Goal: Check status: Check status

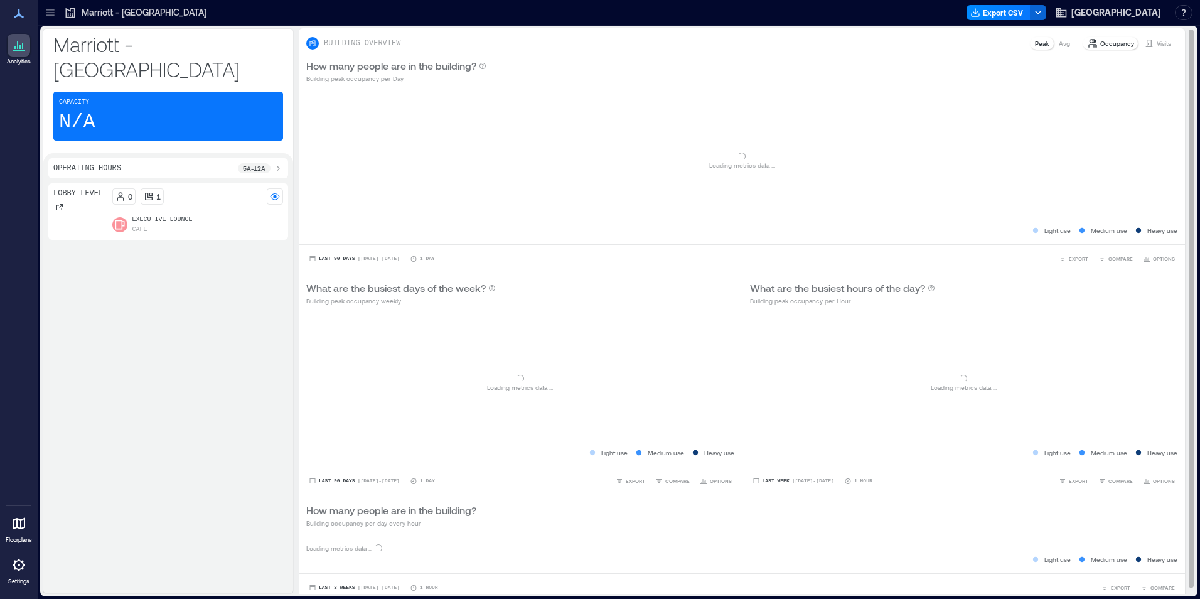
click at [1159, 46] on p "Visits" at bounding box center [1164, 43] width 14 height 10
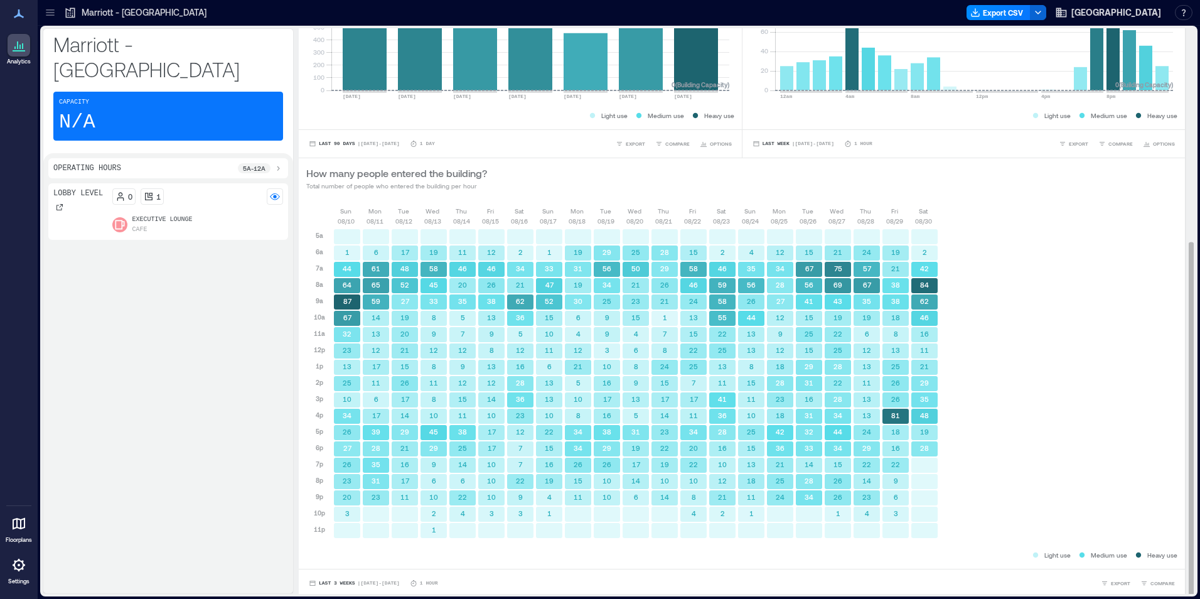
scroll to position [340, 0]
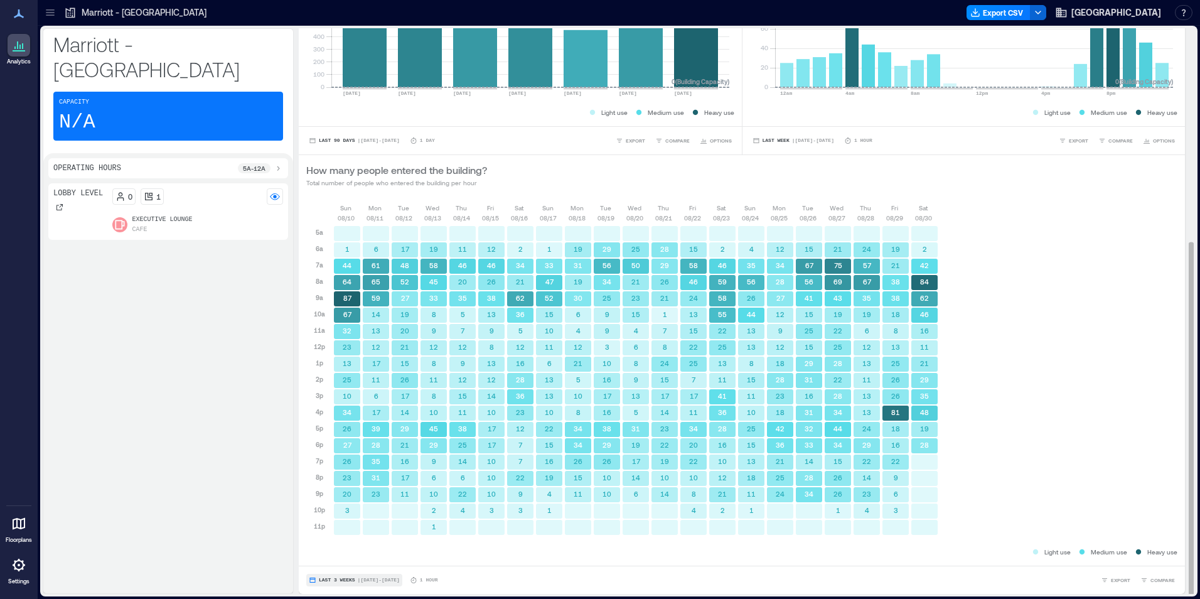
click at [331, 576] on button "Last 3 Weeks | [DATE] - [DATE]" at bounding box center [354, 580] width 96 height 13
click at [336, 556] on span "Custom" at bounding box center [331, 556] width 27 height 9
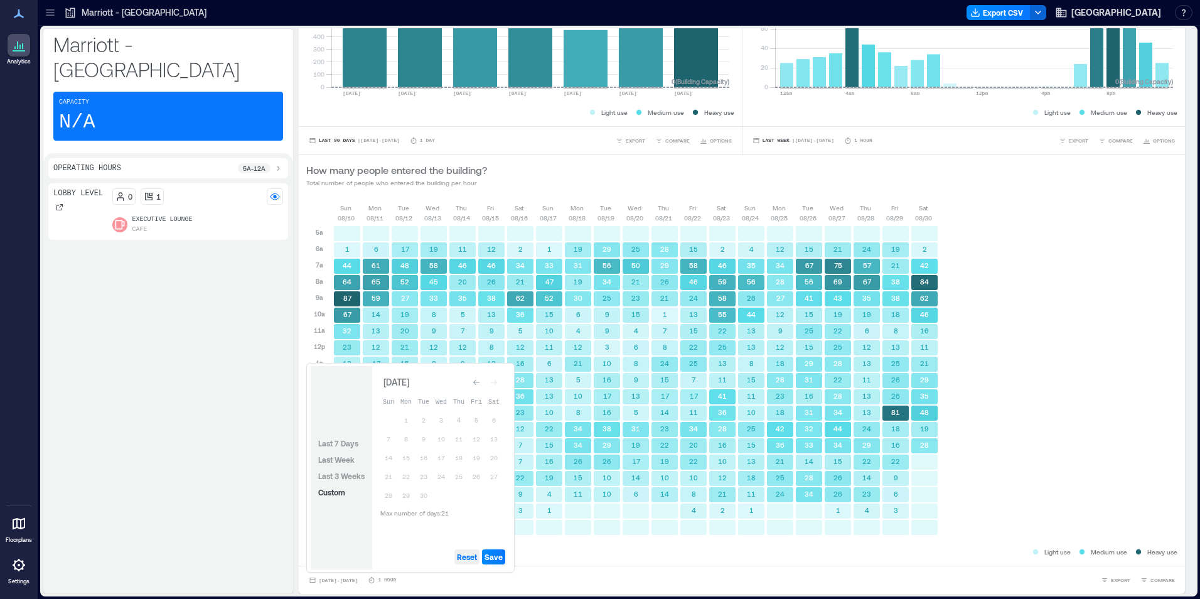
click at [472, 556] on span "Reset" at bounding box center [467, 557] width 20 height 10
click at [456, 422] on button "4" at bounding box center [459, 420] width 18 height 18
click at [439, 425] on button "3" at bounding box center [441, 420] width 18 height 18
click at [491, 553] on span "Save" at bounding box center [494, 557] width 18 height 10
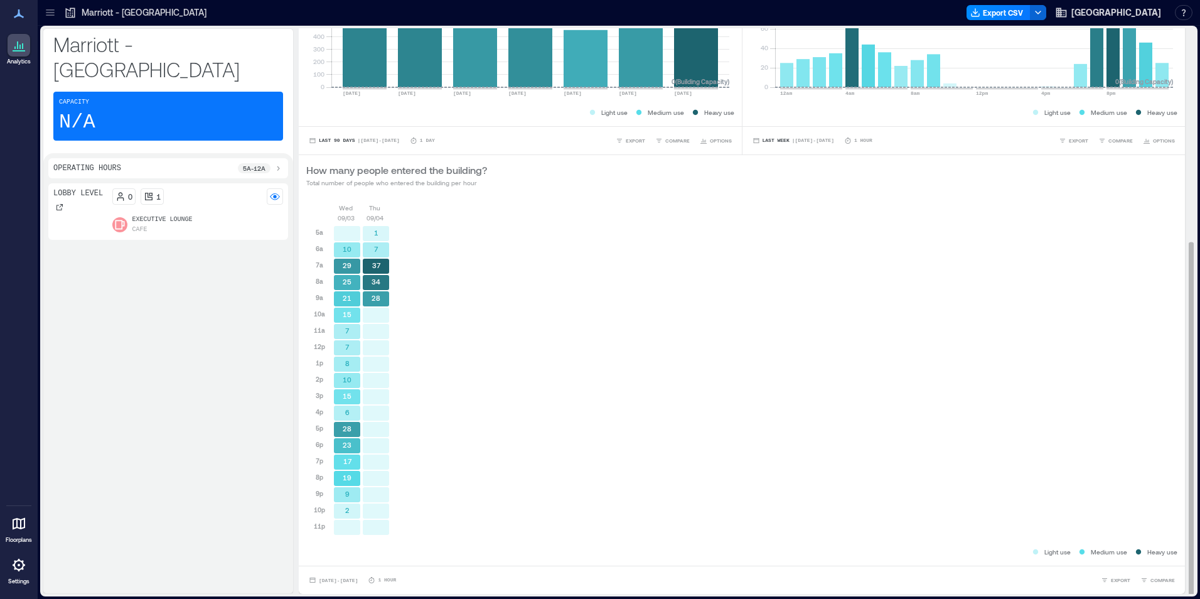
scroll to position [1, 0]
click at [330, 580] on span "[DATE] - [DATE]" at bounding box center [338, 579] width 39 height 6
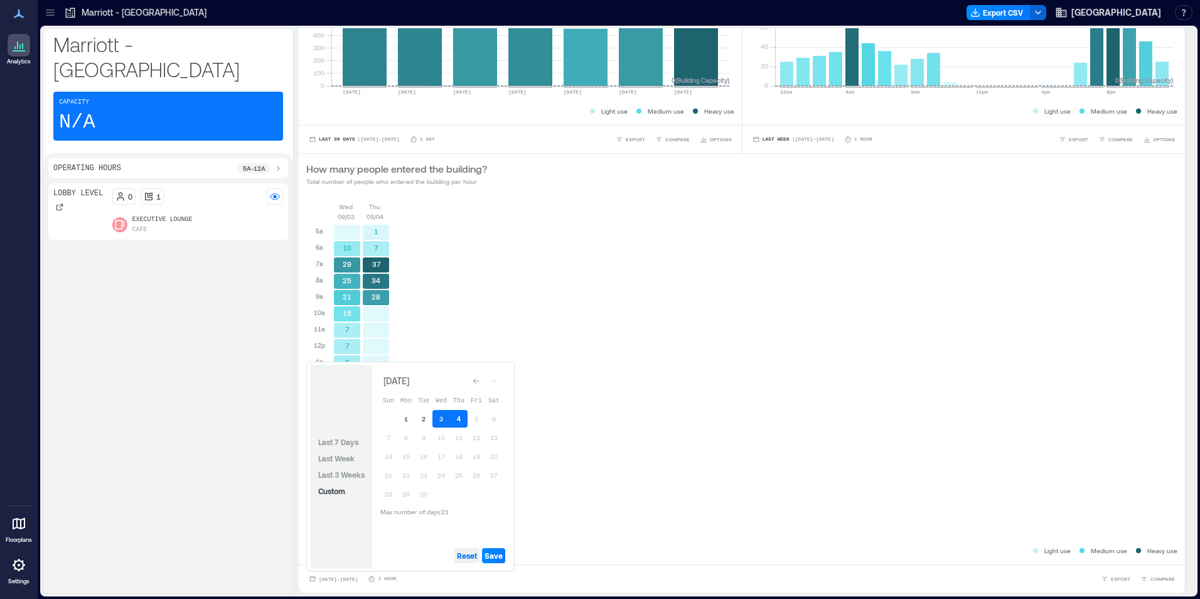
click at [472, 559] on span "Reset" at bounding box center [467, 555] width 20 height 10
click at [464, 415] on button "4" at bounding box center [459, 419] width 18 height 18
click at [446, 417] on button "3" at bounding box center [441, 419] width 18 height 18
click at [496, 554] on span "Save" at bounding box center [494, 555] width 18 height 10
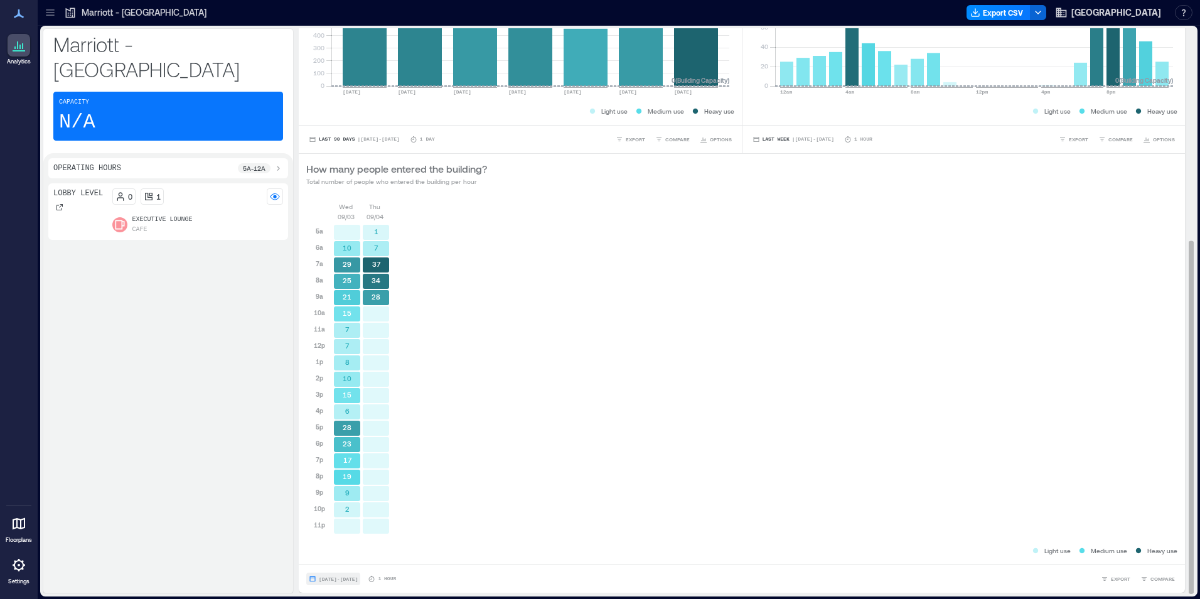
click at [340, 584] on button "[DATE] - [DATE]" at bounding box center [333, 578] width 54 height 13
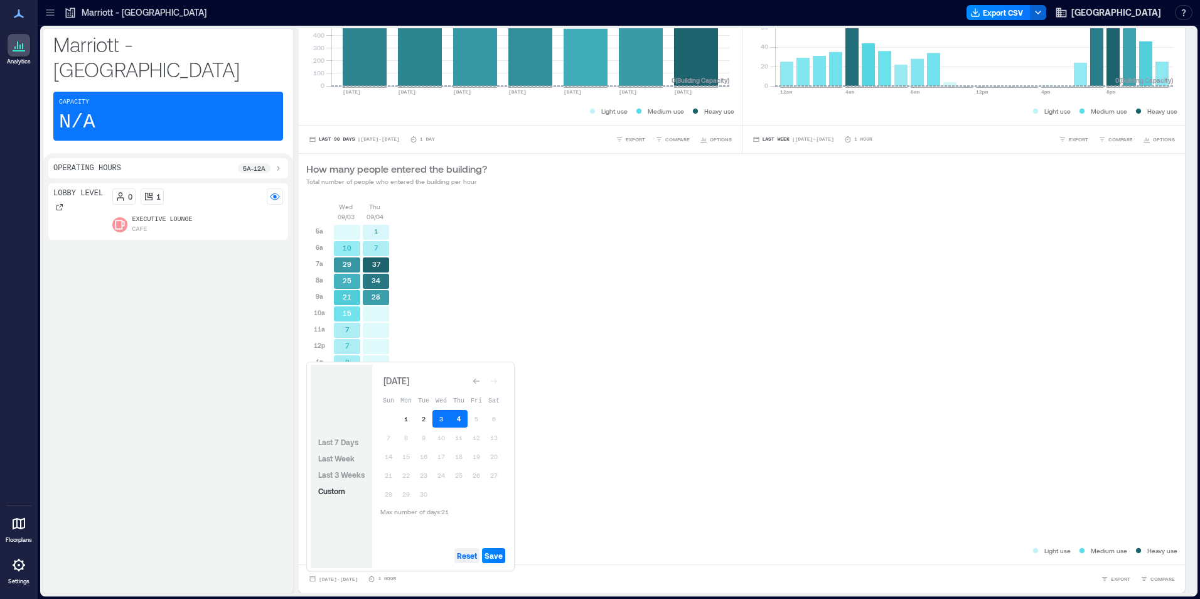
click at [474, 557] on span "Reset" at bounding box center [467, 555] width 20 height 10
click at [334, 490] on span "Custom" at bounding box center [331, 490] width 27 height 9
click at [466, 553] on span "Reset" at bounding box center [467, 555] width 20 height 10
click at [461, 419] on button "4" at bounding box center [459, 419] width 18 height 18
click at [441, 414] on button "3" at bounding box center [441, 419] width 18 height 18
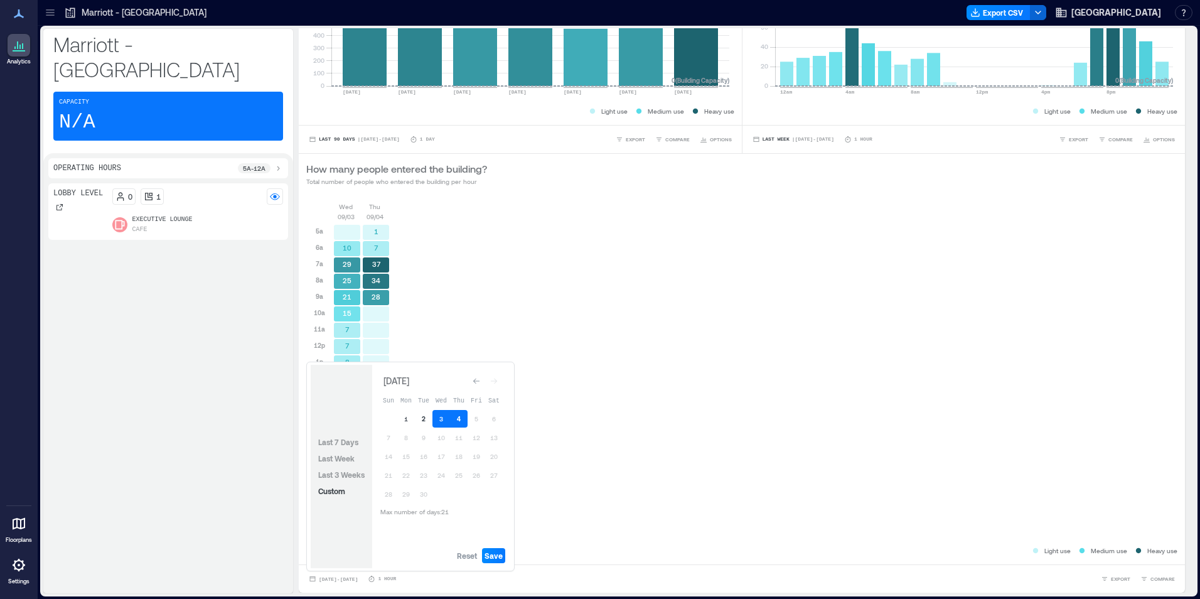
click at [422, 419] on button "2" at bounding box center [424, 419] width 18 height 18
click at [490, 556] on span "Save" at bounding box center [494, 555] width 18 height 10
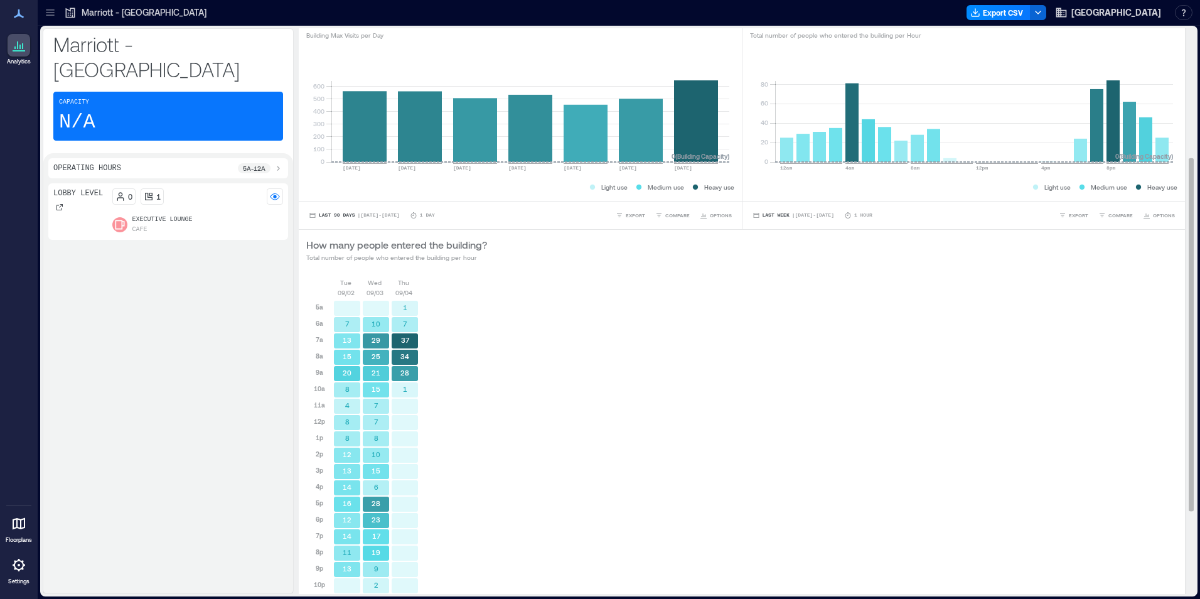
scroll to position [340, 0]
